Goal: Check status

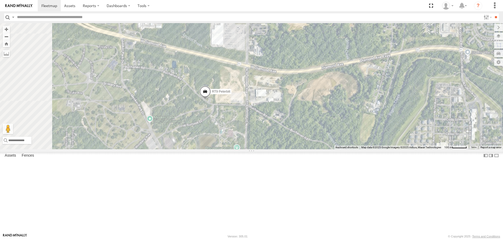
drag, startPoint x: 305, startPoint y: 181, endPoint x: 329, endPoint y: 117, distance: 68.9
click at [329, 117] on div "RT8 2015 [PERSON_NAME] RT9 Peterbilt" at bounding box center [251, 86] width 503 height 126
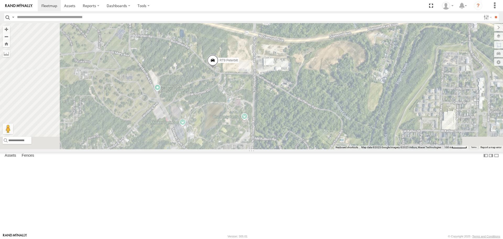
drag, startPoint x: 321, startPoint y: 162, endPoint x: 325, endPoint y: 136, distance: 26.3
click at [325, 136] on div "RT8 2015 [PERSON_NAME] RT9 Peterbilt" at bounding box center [251, 86] width 503 height 126
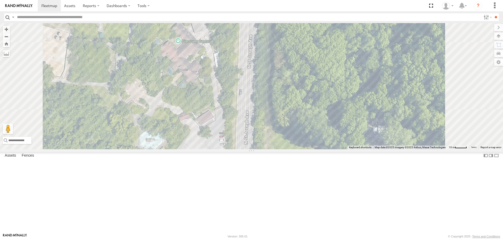
drag, startPoint x: 251, startPoint y: 141, endPoint x: 232, endPoint y: 195, distance: 57.6
click at [232, 149] on div "RT8 2015 [PERSON_NAME] RT9 Peterbilt" at bounding box center [251, 86] width 503 height 126
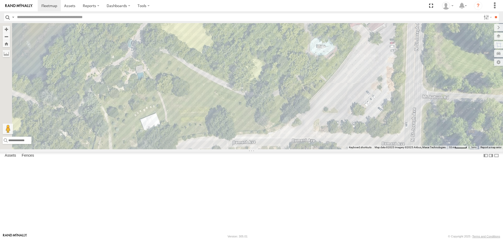
drag, startPoint x: 198, startPoint y: 157, endPoint x: 368, endPoint y: 63, distance: 194.4
click at [368, 63] on div "RT8 2015 [PERSON_NAME] RT9 Peterbilt" at bounding box center [251, 86] width 503 height 126
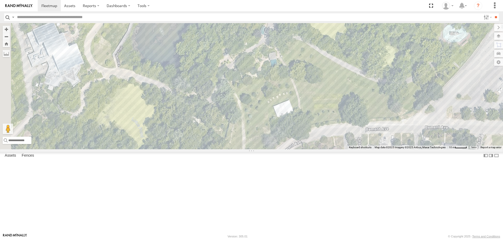
drag, startPoint x: 281, startPoint y: 85, endPoint x: 414, endPoint y: 72, distance: 134.2
click at [414, 72] on div "RT8 2015 [PERSON_NAME] RT9 Peterbilt" at bounding box center [251, 86] width 503 height 126
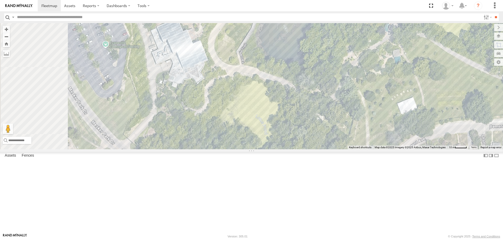
drag, startPoint x: 284, startPoint y: 108, endPoint x: 408, endPoint y: 105, distance: 123.9
click at [408, 105] on div "RT8 2015 [PERSON_NAME] RT9 Peterbilt" at bounding box center [251, 86] width 503 height 126
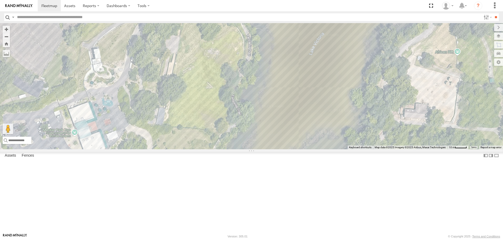
drag, startPoint x: 313, startPoint y: 50, endPoint x: 275, endPoint y: 205, distance: 159.3
click at [275, 149] on div "RT8 2015 [PERSON_NAME] RT9 Peterbilt" at bounding box center [251, 86] width 503 height 126
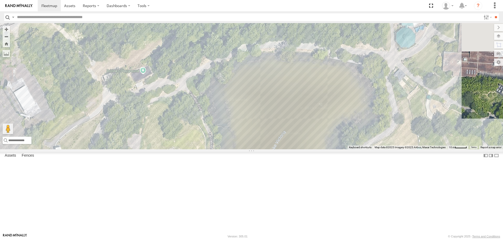
drag, startPoint x: 301, startPoint y: 87, endPoint x: 263, endPoint y: 186, distance: 106.1
click at [263, 149] on div "RT8 2015 [PERSON_NAME] RT9 Peterbilt" at bounding box center [251, 86] width 503 height 126
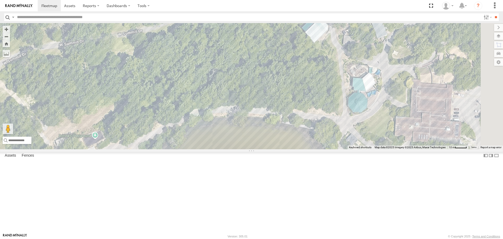
drag, startPoint x: 265, startPoint y: 93, endPoint x: 218, endPoint y: 155, distance: 77.6
click at [218, 149] on div "RT8 2015 [PERSON_NAME] RT9 Peterbilt" at bounding box center [251, 86] width 503 height 126
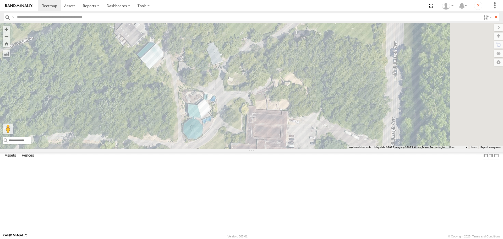
drag, startPoint x: 333, startPoint y: 100, endPoint x: 161, endPoint y: 148, distance: 178.9
click at [161, 148] on div "RT8 2015 [PERSON_NAME] RT9 Peterbilt" at bounding box center [251, 86] width 503 height 126
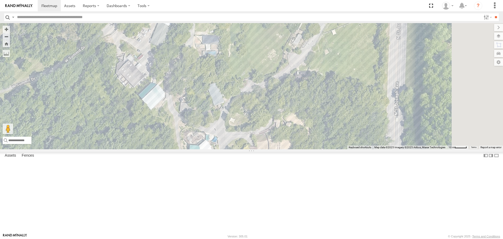
drag, startPoint x: 235, startPoint y: 85, endPoint x: 245, endPoint y: 102, distance: 19.6
click at [245, 102] on div "RT8 2015 [PERSON_NAME] RT9 Peterbilt" at bounding box center [251, 86] width 503 height 126
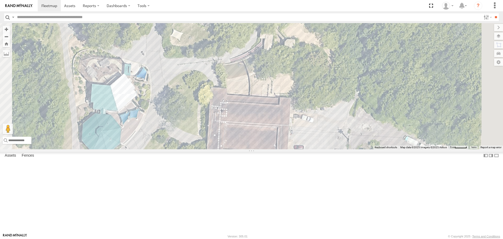
drag, startPoint x: 327, startPoint y: 199, endPoint x: 300, endPoint y: 129, distance: 74.9
click at [300, 129] on div "RT8 2015 [PERSON_NAME] RT9 Peterbilt" at bounding box center [251, 86] width 503 height 126
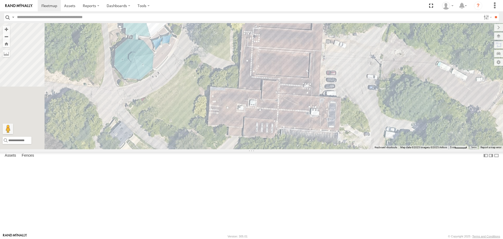
drag, startPoint x: 267, startPoint y: 198, endPoint x: 300, endPoint y: 123, distance: 81.4
click at [300, 123] on div "RT8 2015 [PERSON_NAME] RT9 Peterbilt" at bounding box center [251, 86] width 503 height 126
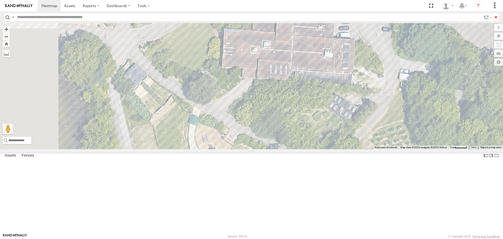
drag, startPoint x: 284, startPoint y: 176, endPoint x: 298, endPoint y: 115, distance: 62.7
click at [298, 115] on div "RT8 2015 [PERSON_NAME] RT9 Peterbilt" at bounding box center [251, 86] width 503 height 126
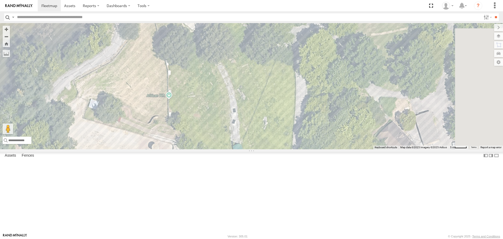
drag, startPoint x: 304, startPoint y: 168, endPoint x: 298, endPoint y: 34, distance: 134.2
click at [298, 34] on div "RT8 2015 [PERSON_NAME] RT9 Peterbilt" at bounding box center [251, 86] width 503 height 126
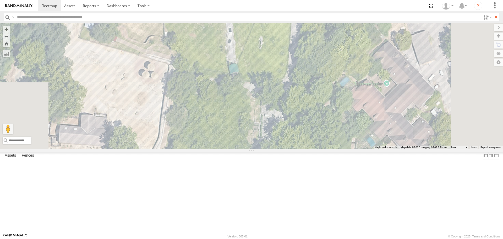
drag, startPoint x: 308, startPoint y: 129, endPoint x: 304, endPoint y: 45, distance: 83.9
click at [304, 45] on div "RT8 2015 [PERSON_NAME] RT9 Peterbilt" at bounding box center [251, 86] width 503 height 126
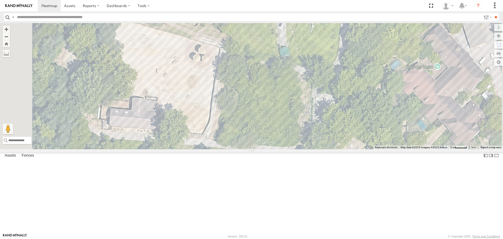
drag, startPoint x: 248, startPoint y: 136, endPoint x: 300, endPoint y: 118, distance: 55.2
click at [300, 118] on div "RT8 2015 [PERSON_NAME] RT9 Peterbilt" at bounding box center [251, 86] width 503 height 126
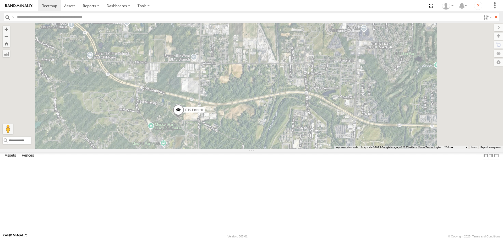
drag, startPoint x: 310, startPoint y: 79, endPoint x: 290, endPoint y: 162, distance: 85.2
click at [292, 149] on div "RT8 2015 [PERSON_NAME] RT9 Peterbilt" at bounding box center [251, 86] width 503 height 126
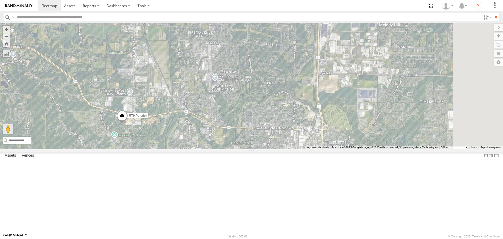
drag, startPoint x: 338, startPoint y: 158, endPoint x: 255, endPoint y: 168, distance: 84.2
click at [255, 149] on div "RT8 2015 [PERSON_NAME] RT9 Peterbilt" at bounding box center [251, 86] width 503 height 126
